Goal: Task Accomplishment & Management: Use online tool/utility

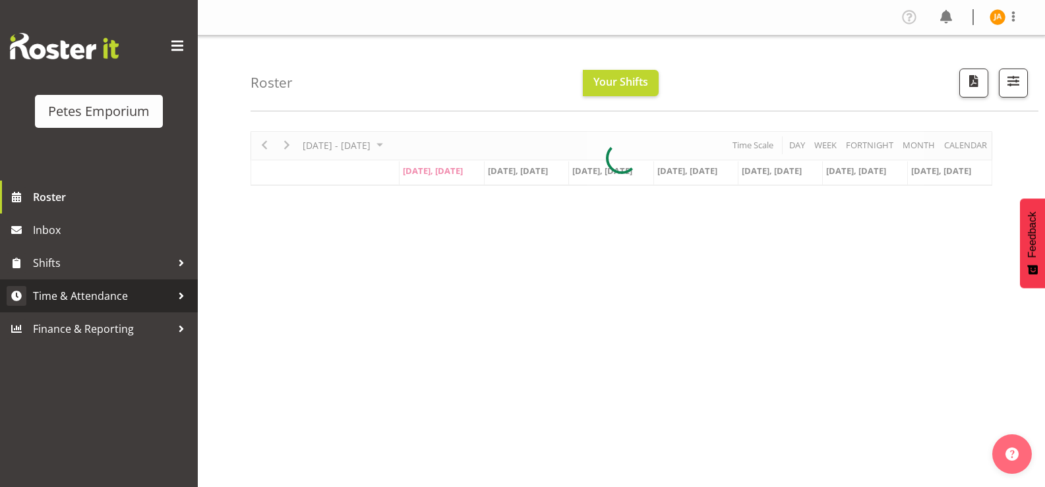
click at [68, 308] on link "Time & Attendance" at bounding box center [99, 295] width 198 height 33
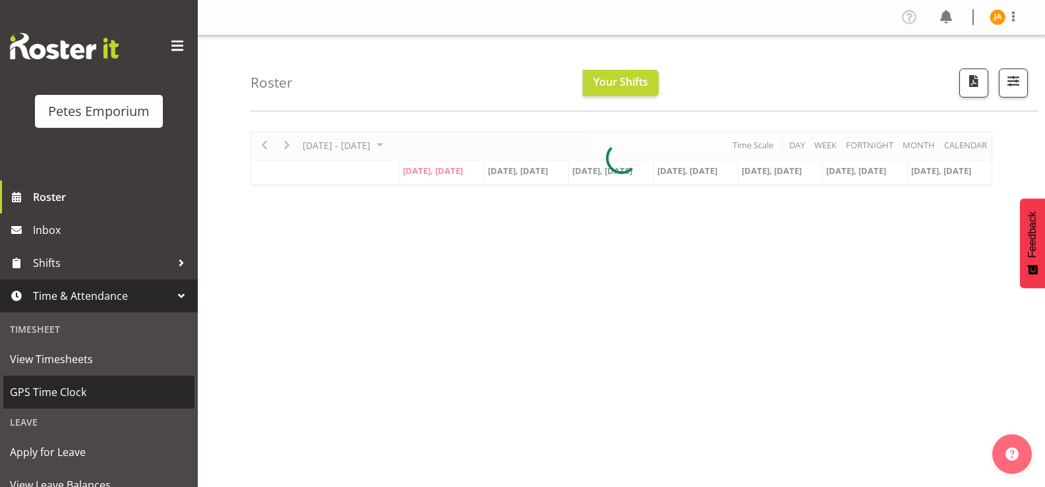
click at [53, 394] on span "GPS Time Clock" at bounding box center [99, 392] width 178 height 20
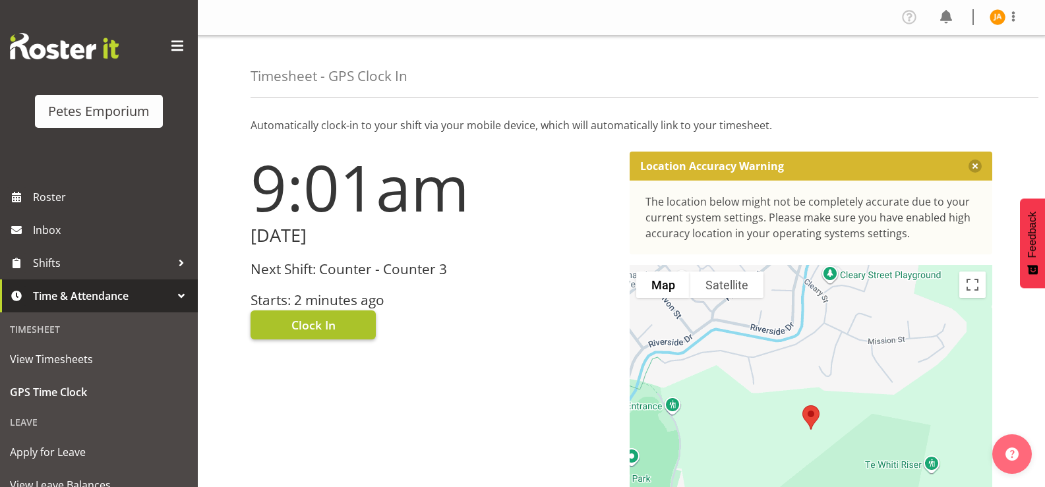
click at [340, 323] on button "Clock In" at bounding box center [312, 324] width 125 height 29
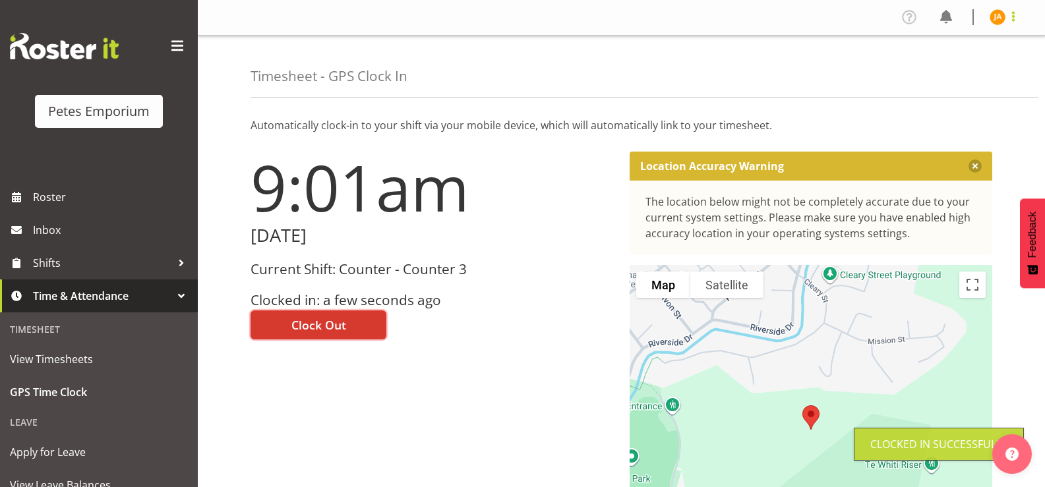
click at [1016, 18] on span at bounding box center [1013, 17] width 16 height 16
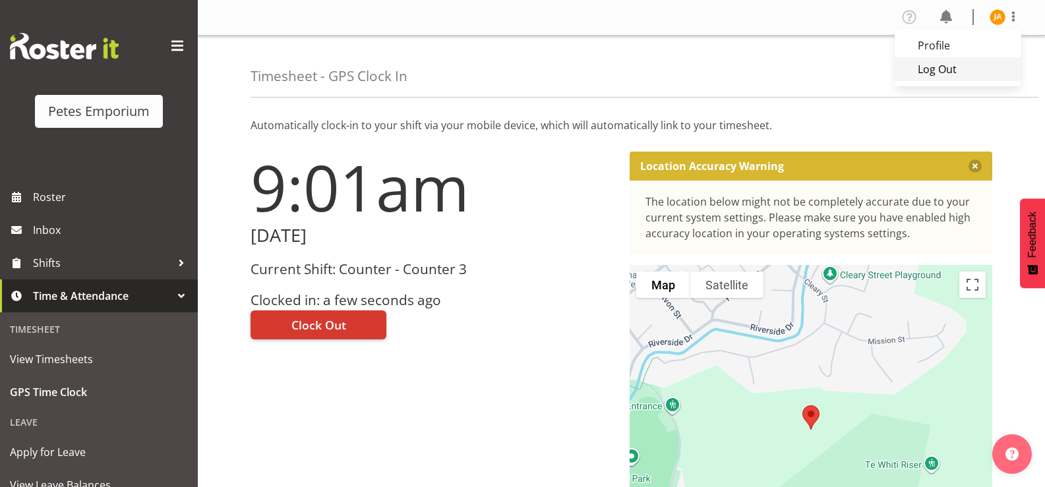
click at [958, 72] on link "Log Out" at bounding box center [957, 69] width 127 height 24
